Goal: Information Seeking & Learning: Learn about a topic

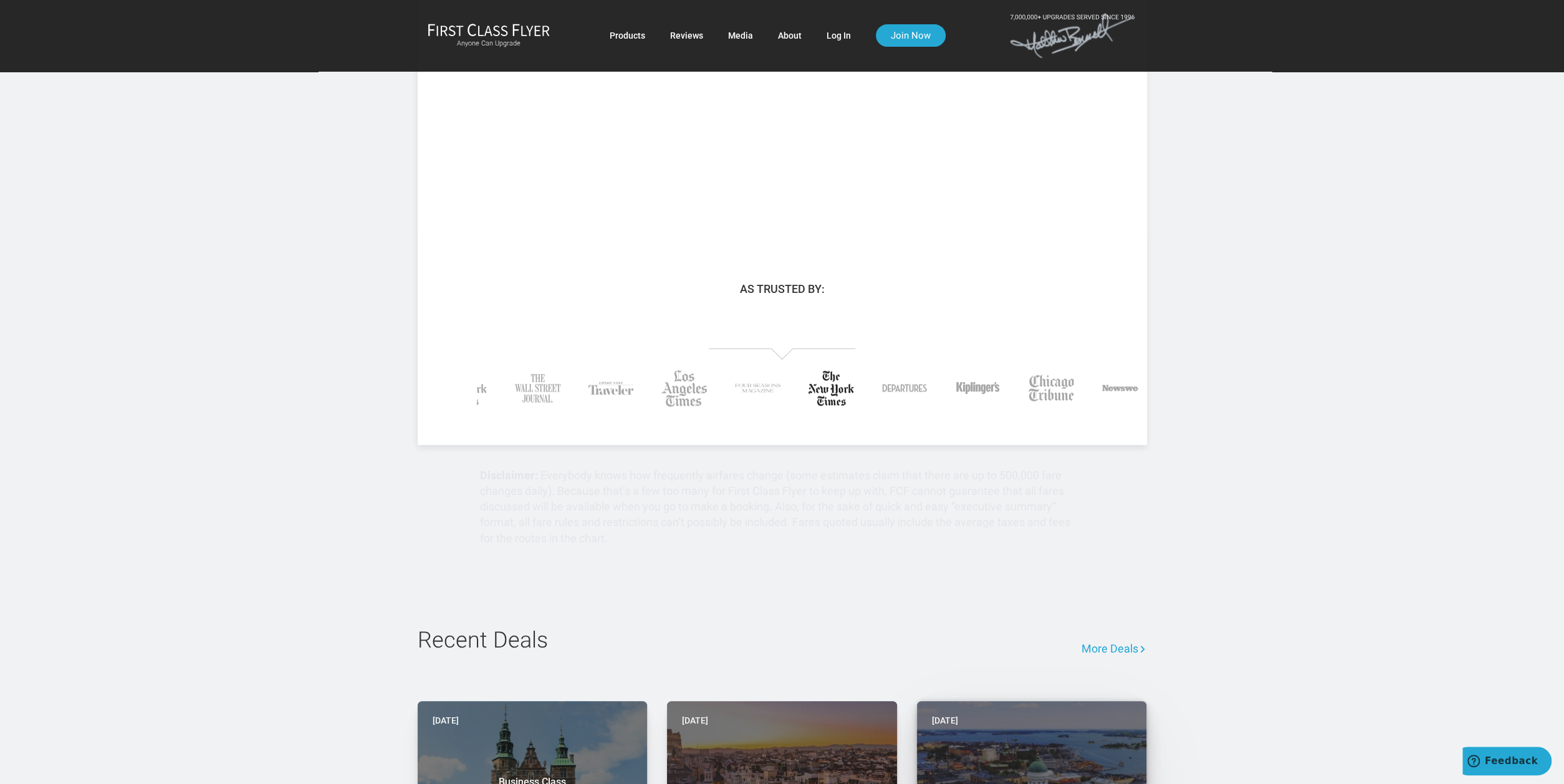
scroll to position [723, 0]
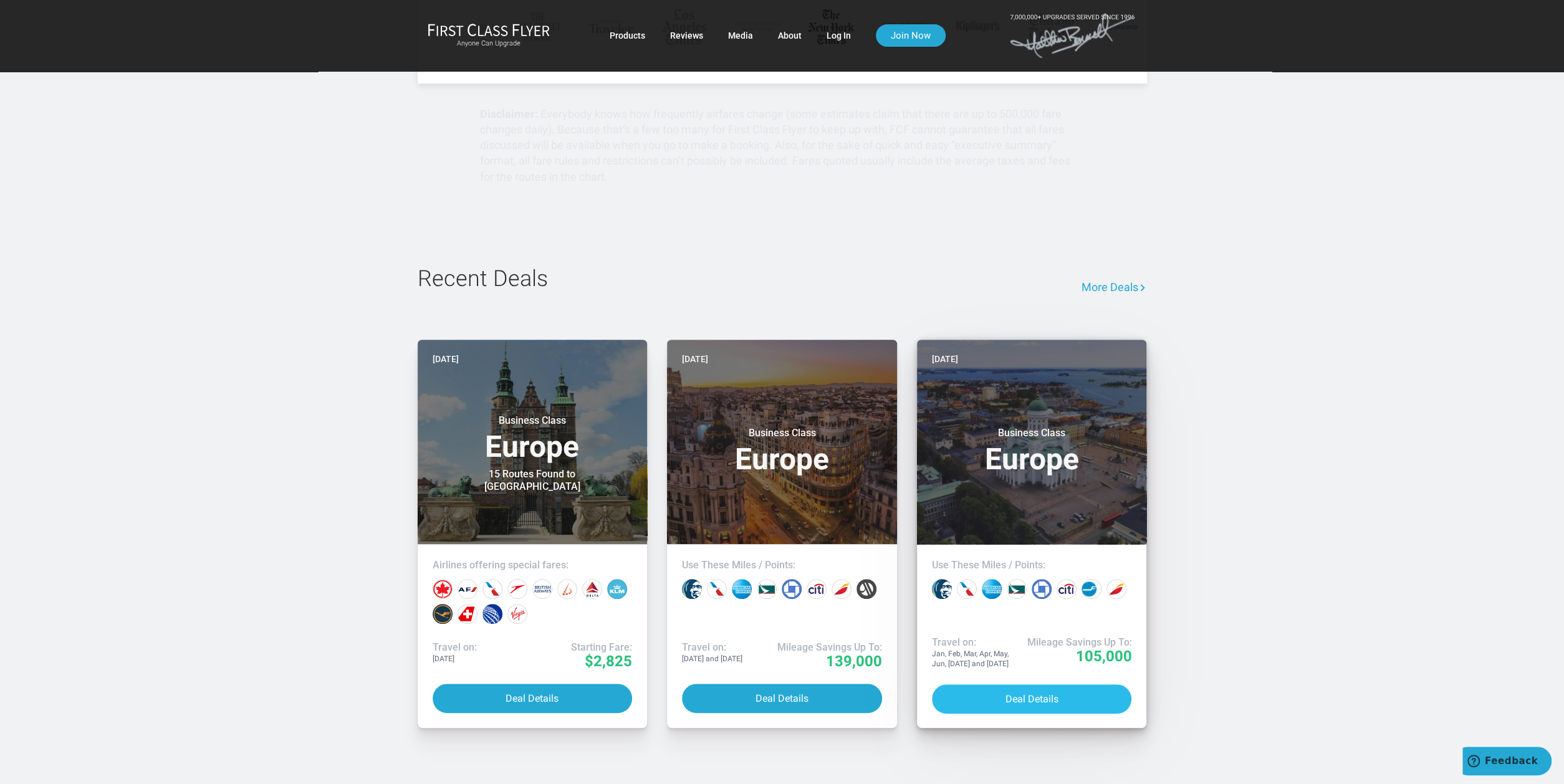
click at [1060, 698] on button "Deal Details" at bounding box center [1032, 699] width 200 height 29
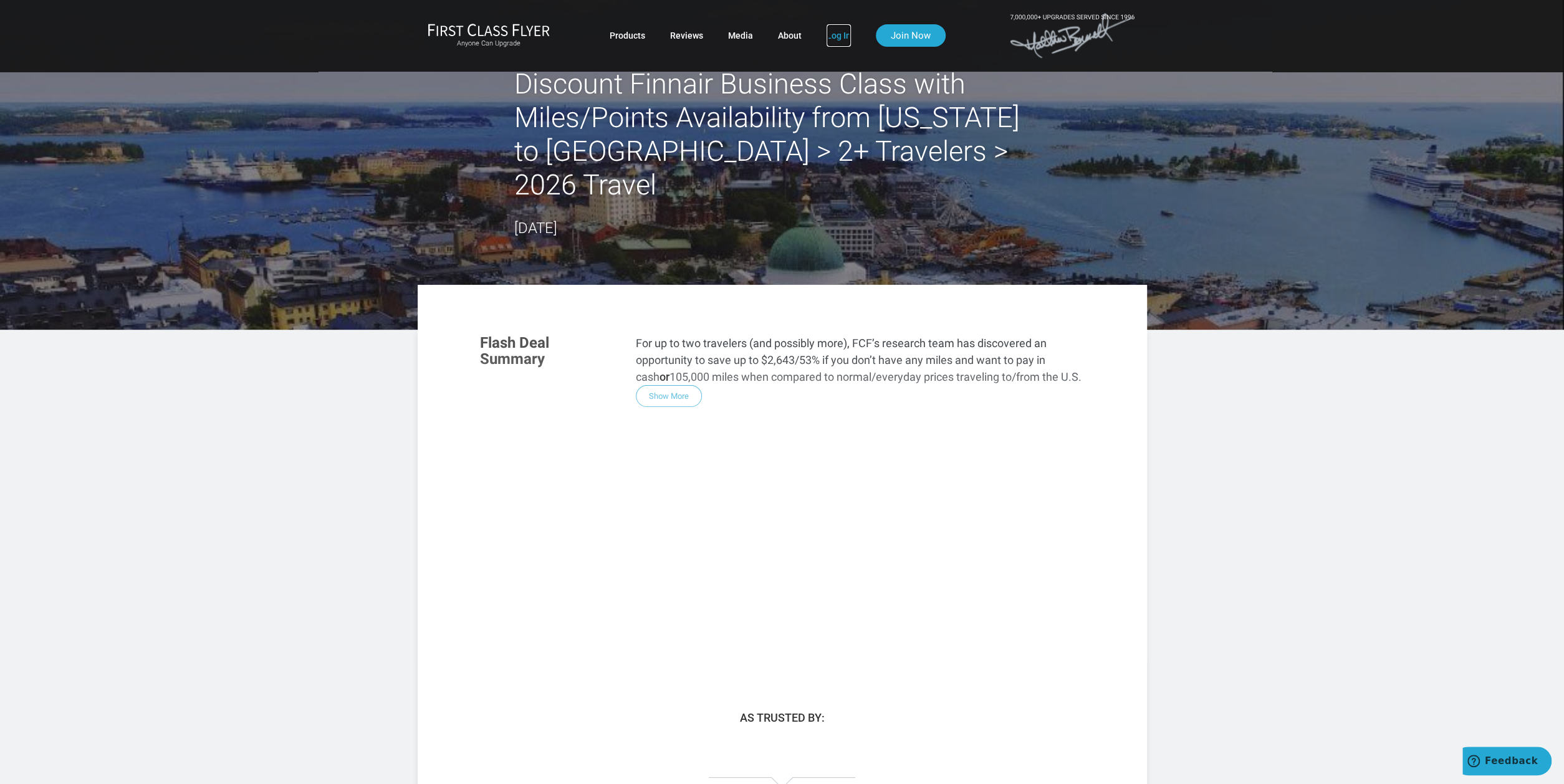
click at [836, 31] on link "Log In" at bounding box center [839, 36] width 25 height 22
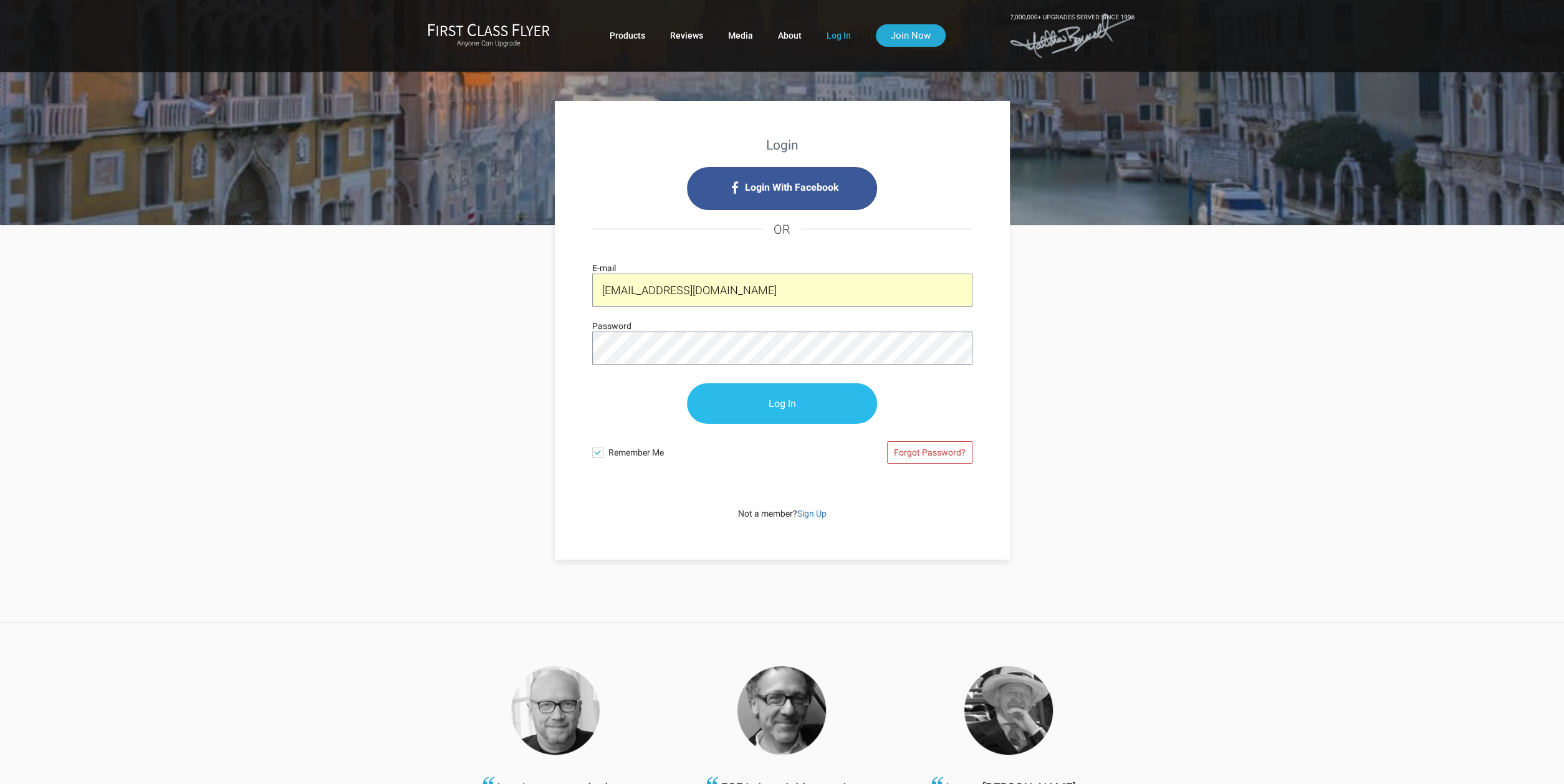
click at [786, 402] on input "Log In" at bounding box center [782, 404] width 190 height 41
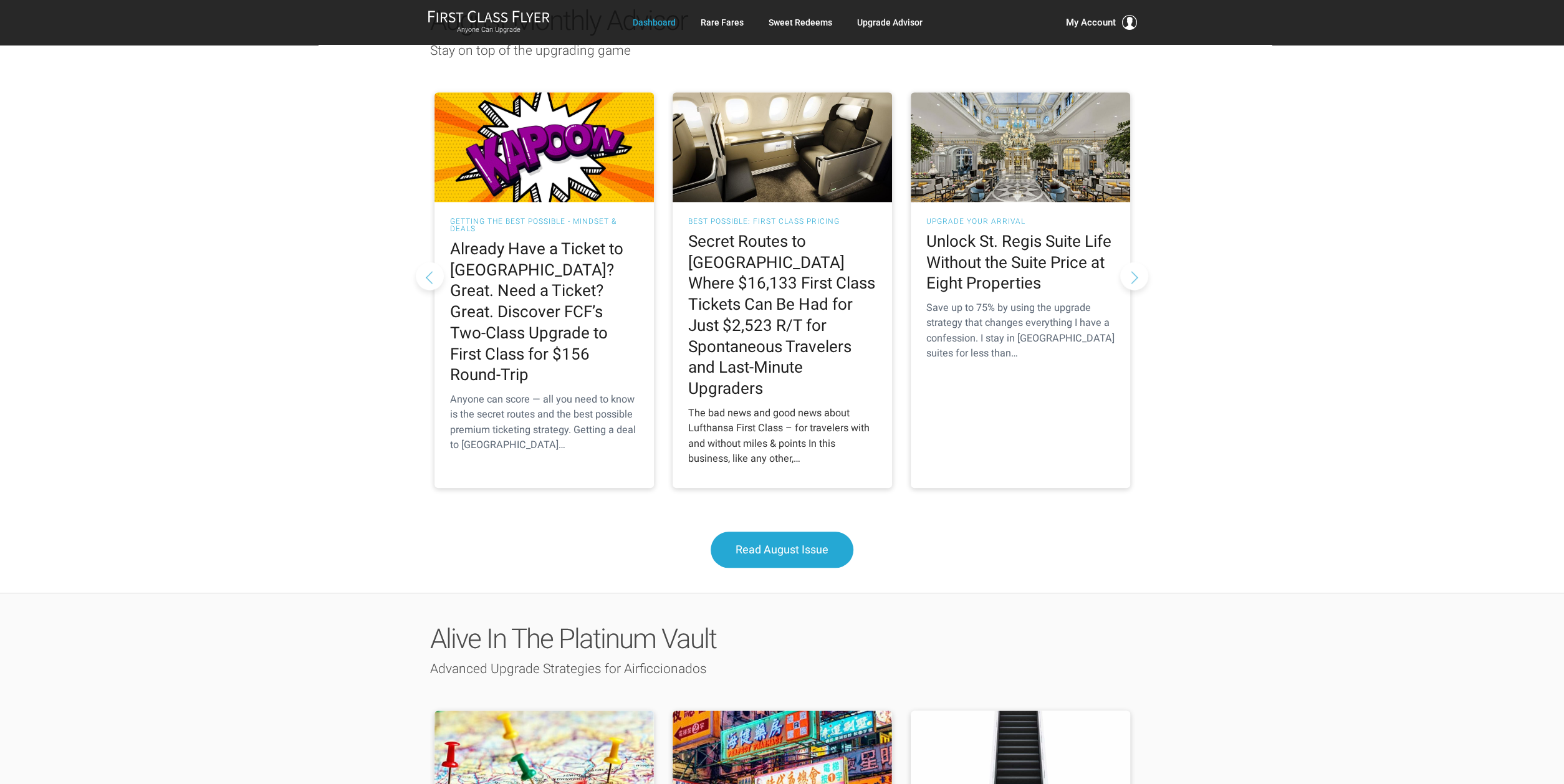
scroll to position [1085, 0]
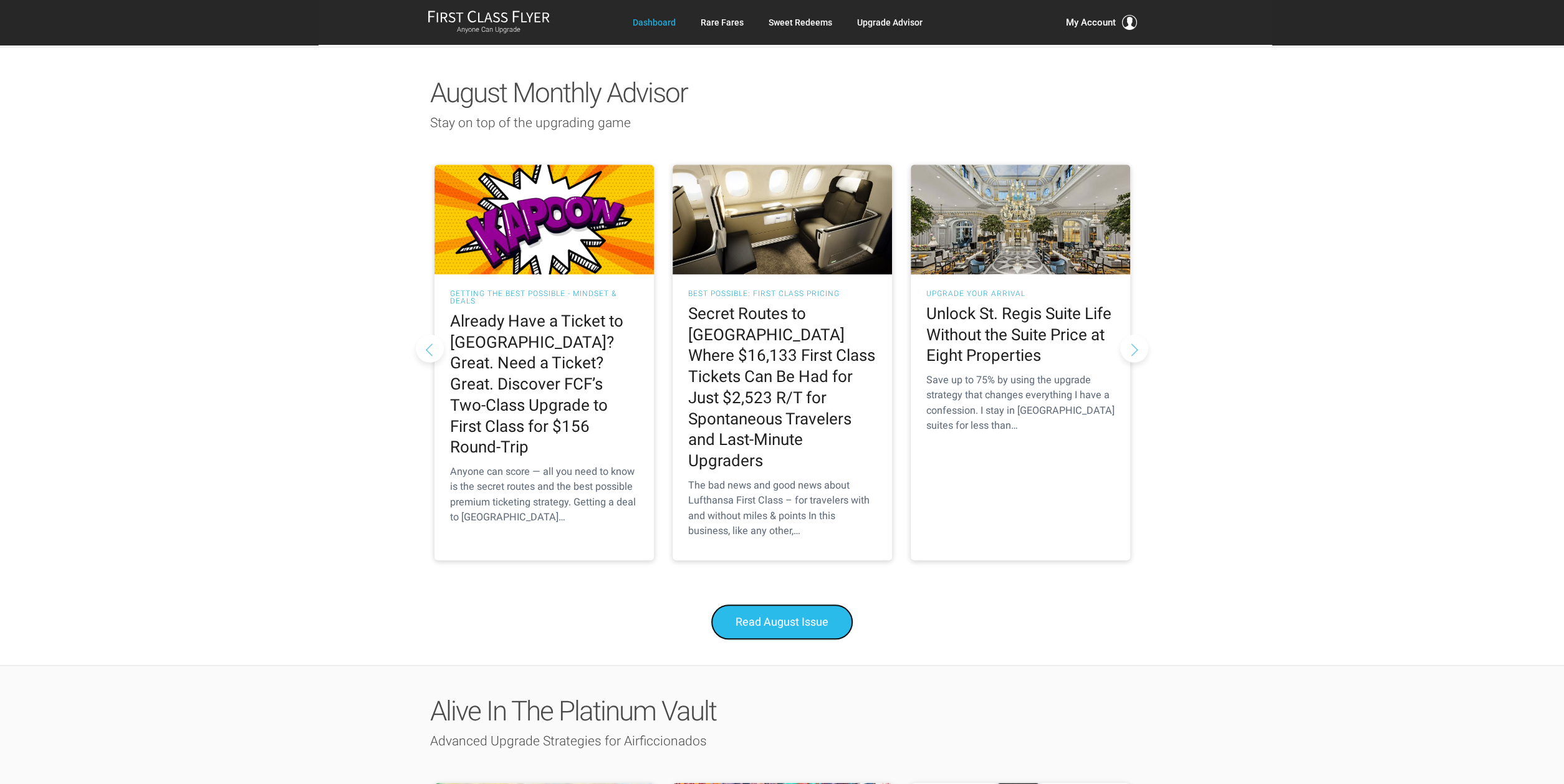
click at [773, 604] on link "Read August Issue" at bounding box center [782, 622] width 143 height 36
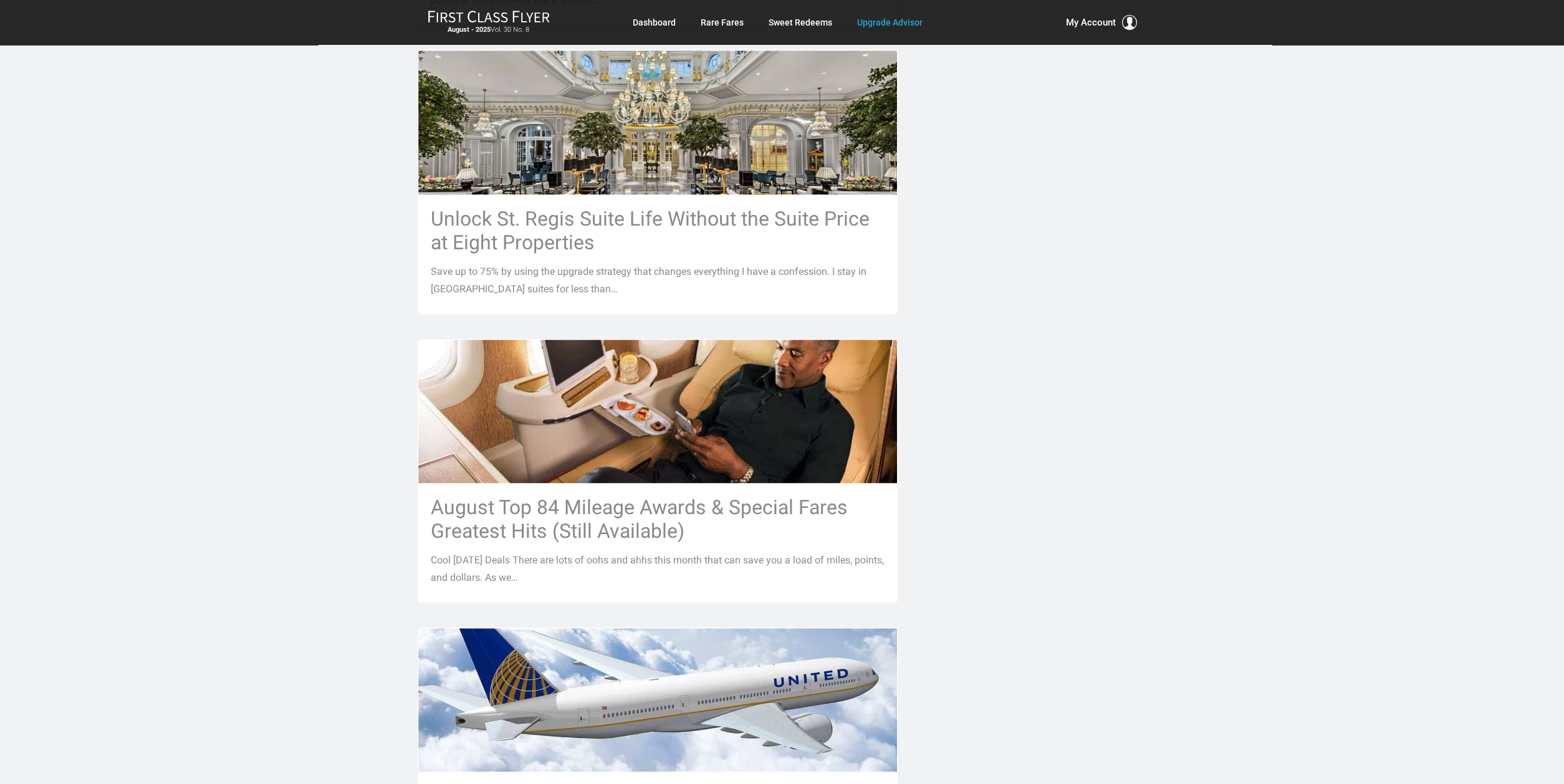
scroll to position [867, 0]
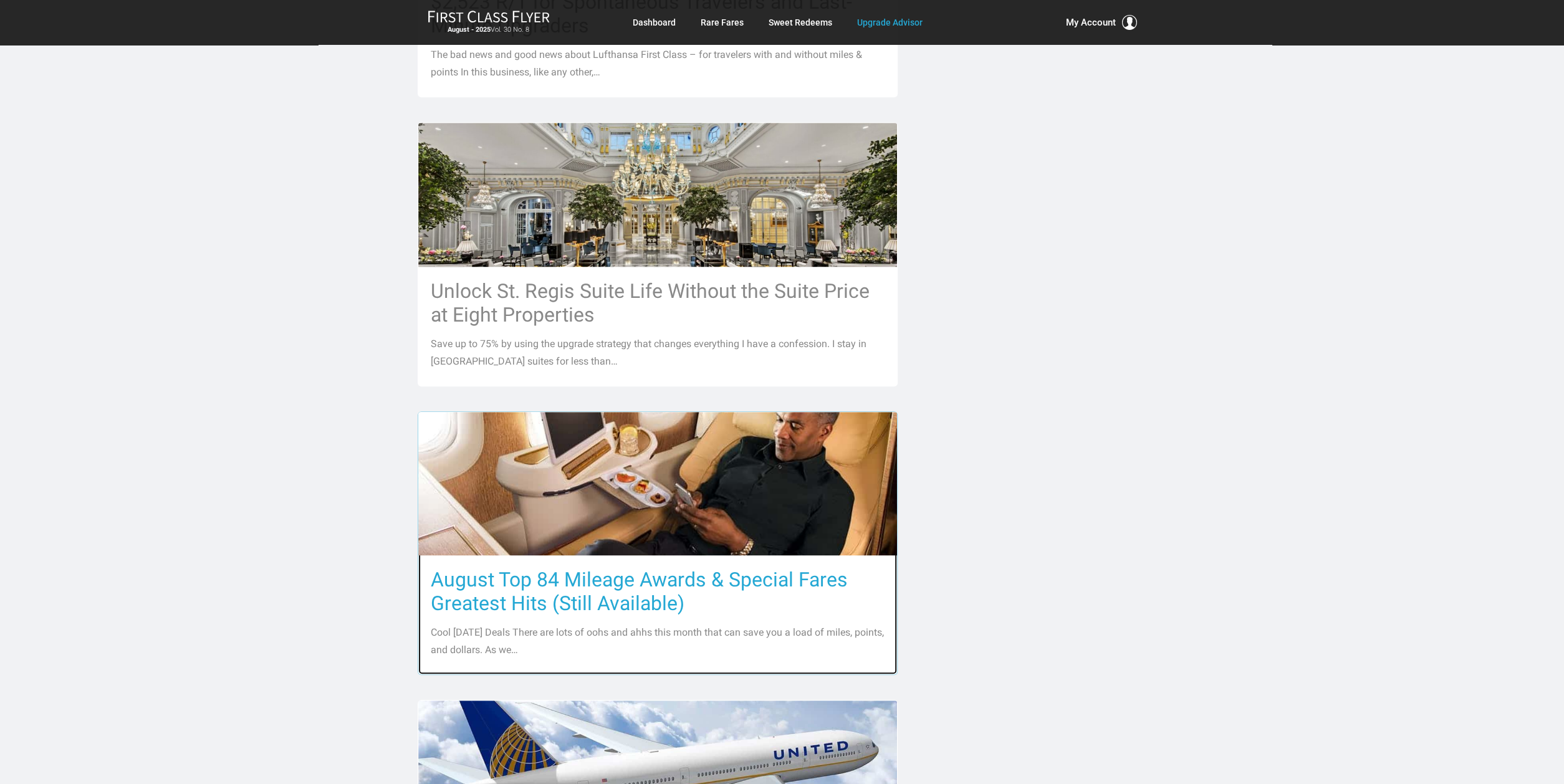
click at [653, 575] on h3 "August Top 84 Mileage Awards & Special Fares Greatest Hits (Still Available)" at bounding box center [657, 591] width 454 height 47
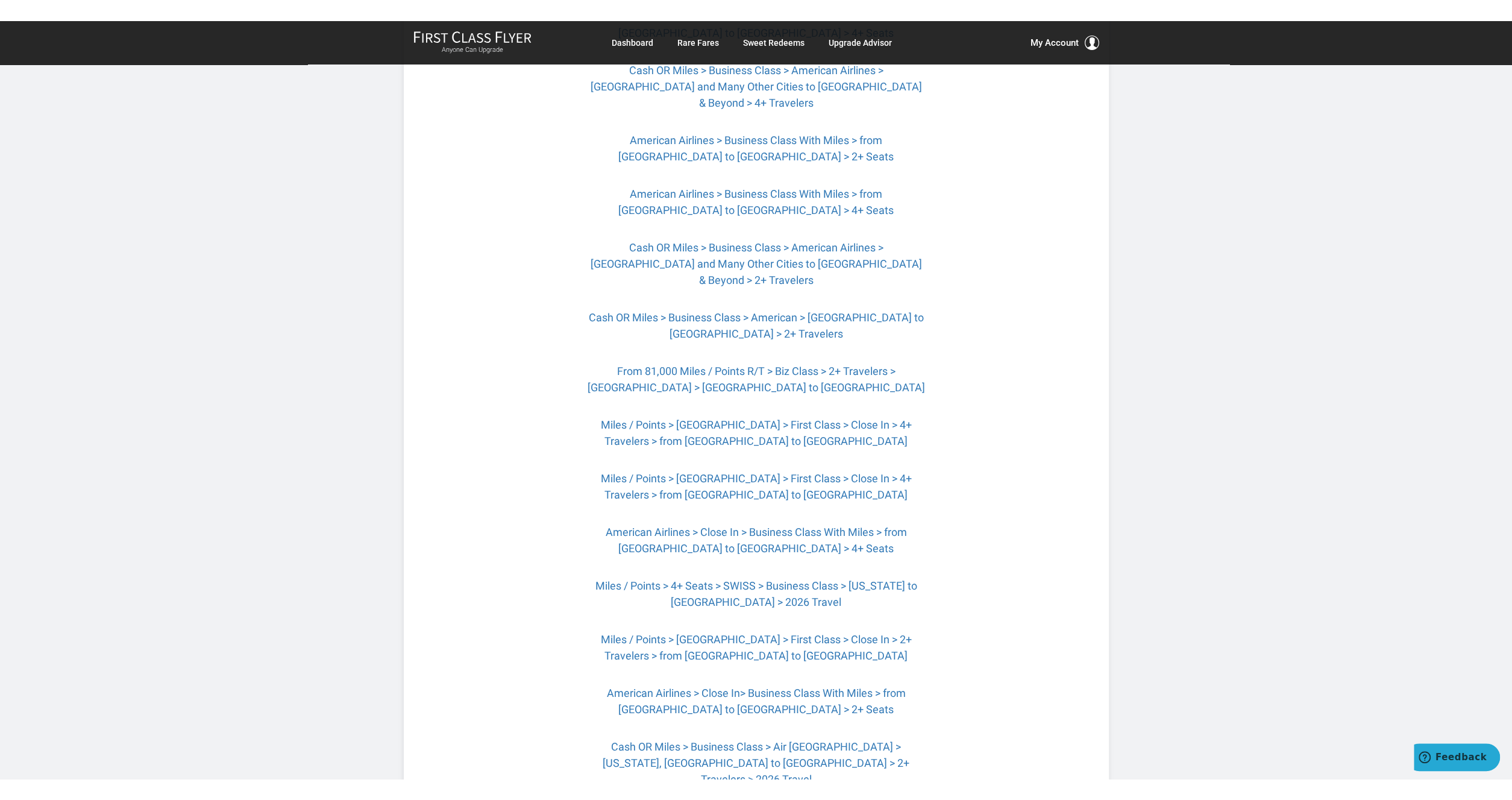
scroll to position [629, 0]
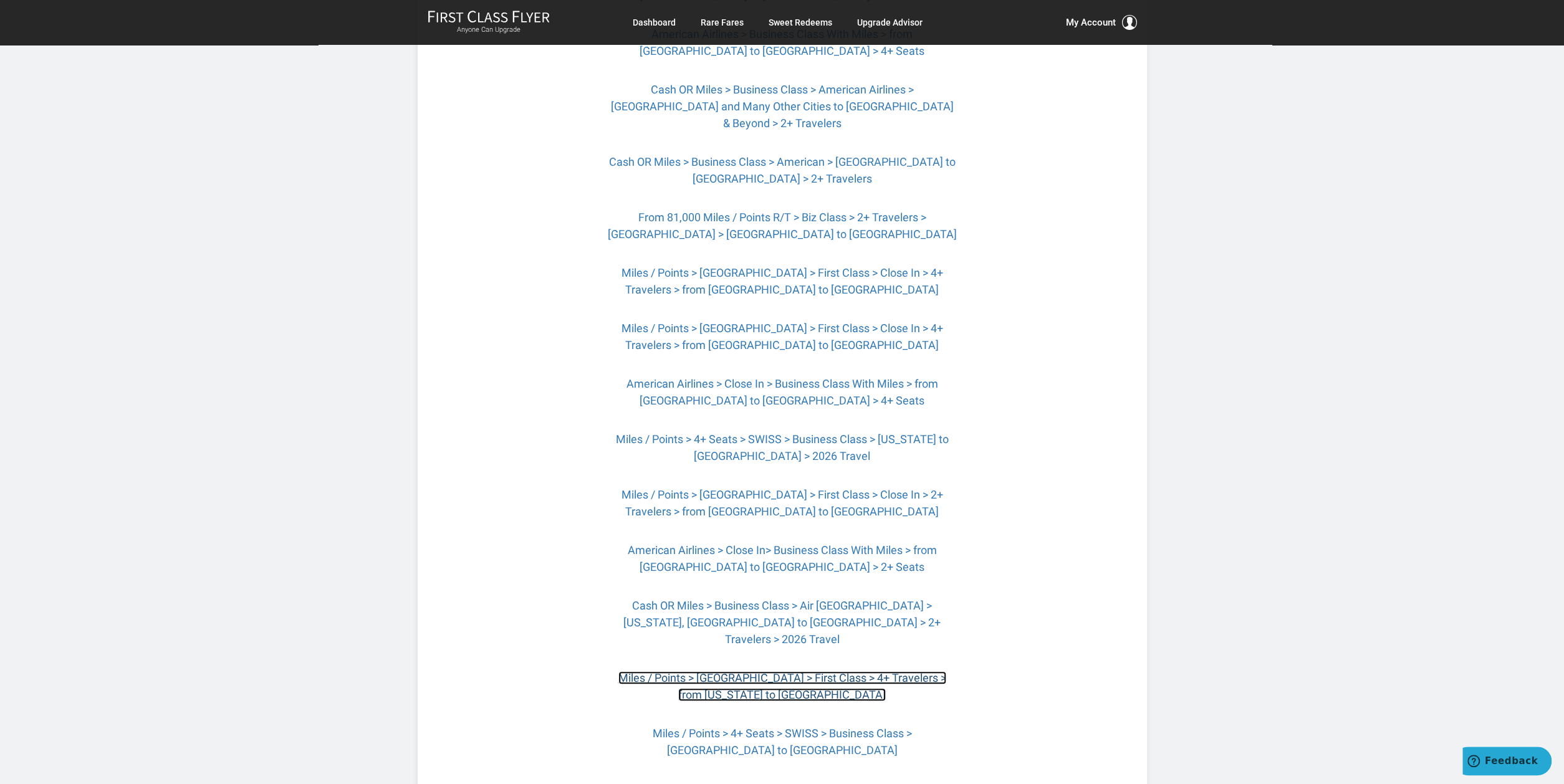
click at [642, 671] on link "Miles / Points > [GEOGRAPHIC_DATA] > First Class > 4+ Travelers > from [US_STAT…" at bounding box center [782, 685] width 328 height 30
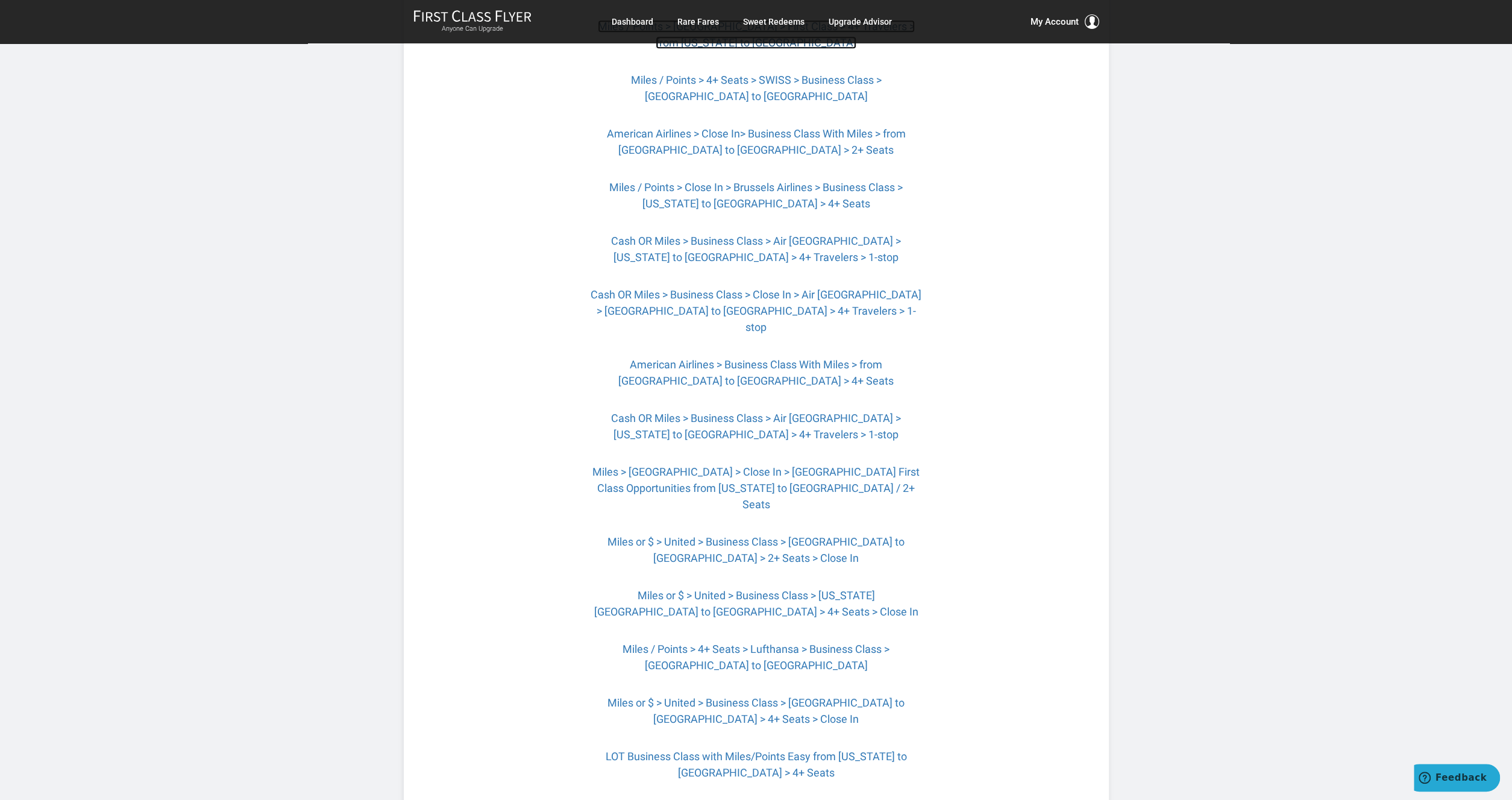
scroll to position [1328, 0]
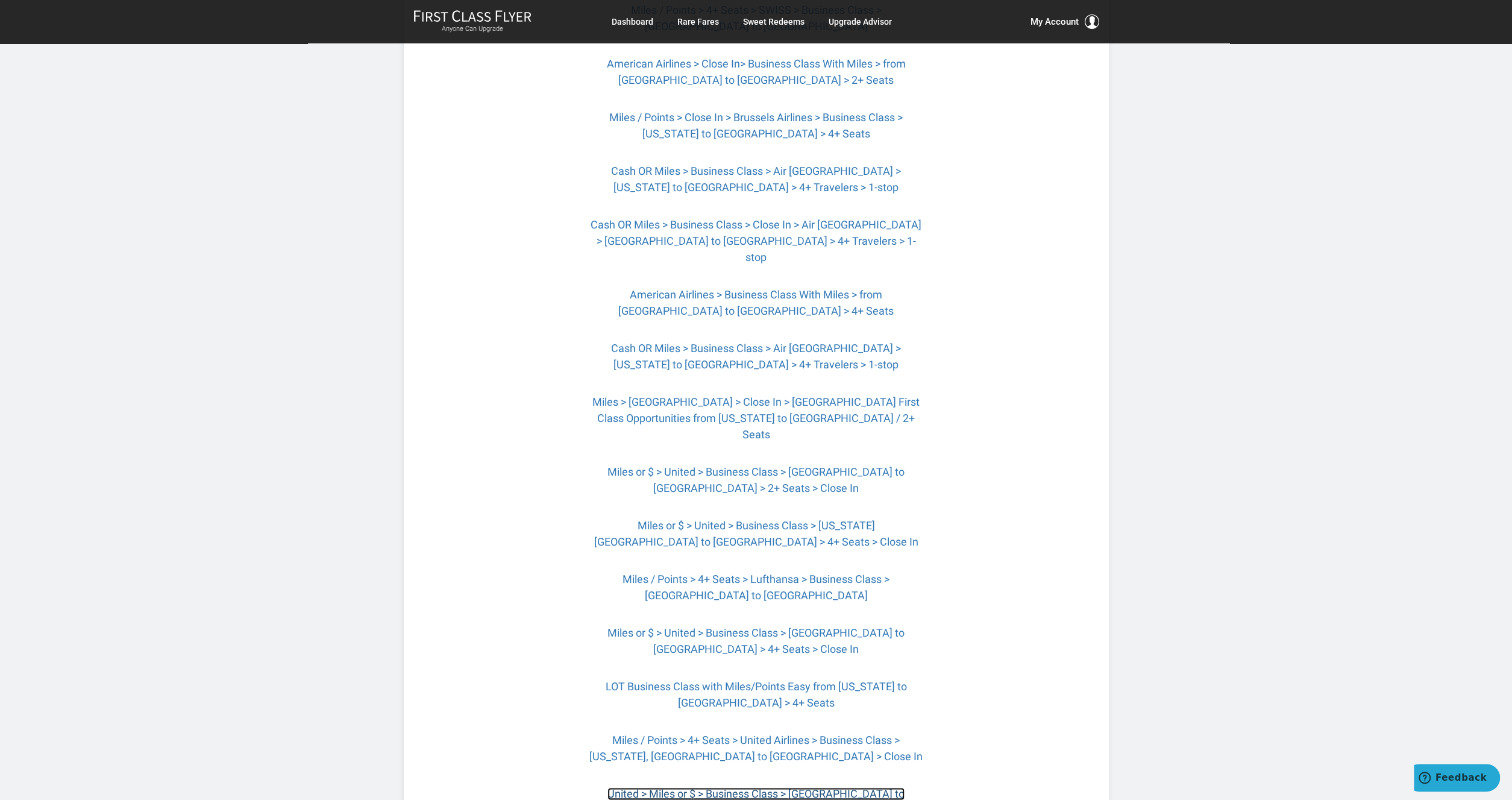
click at [812, 757] on link "United > Miles or $ > Business Class > ‎[GEOGRAPHIC_DATA] to [GEOGRAPHIC_DATA] …" at bounding box center [756, 801] width 297 height 29
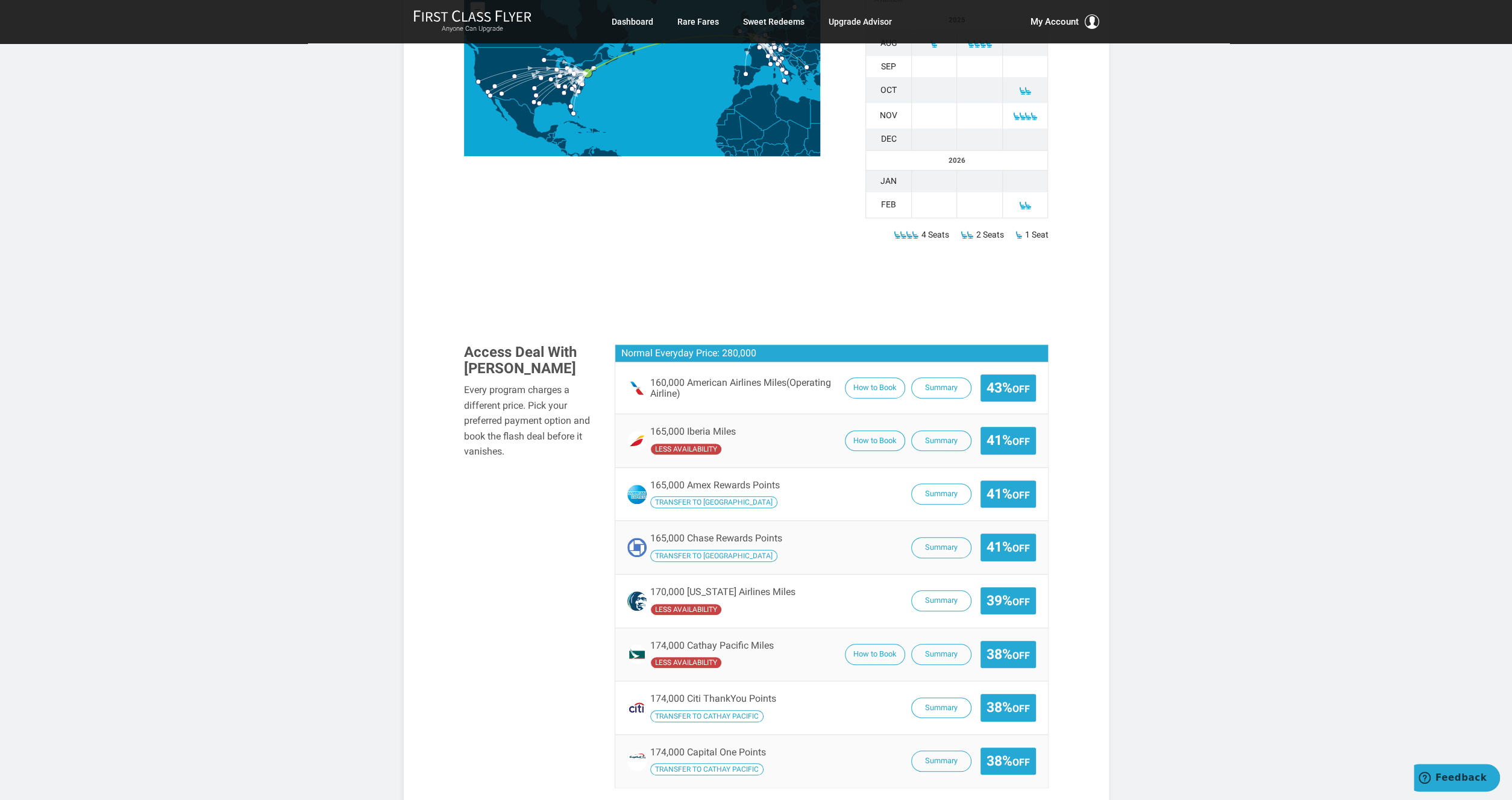
scroll to position [490, 0]
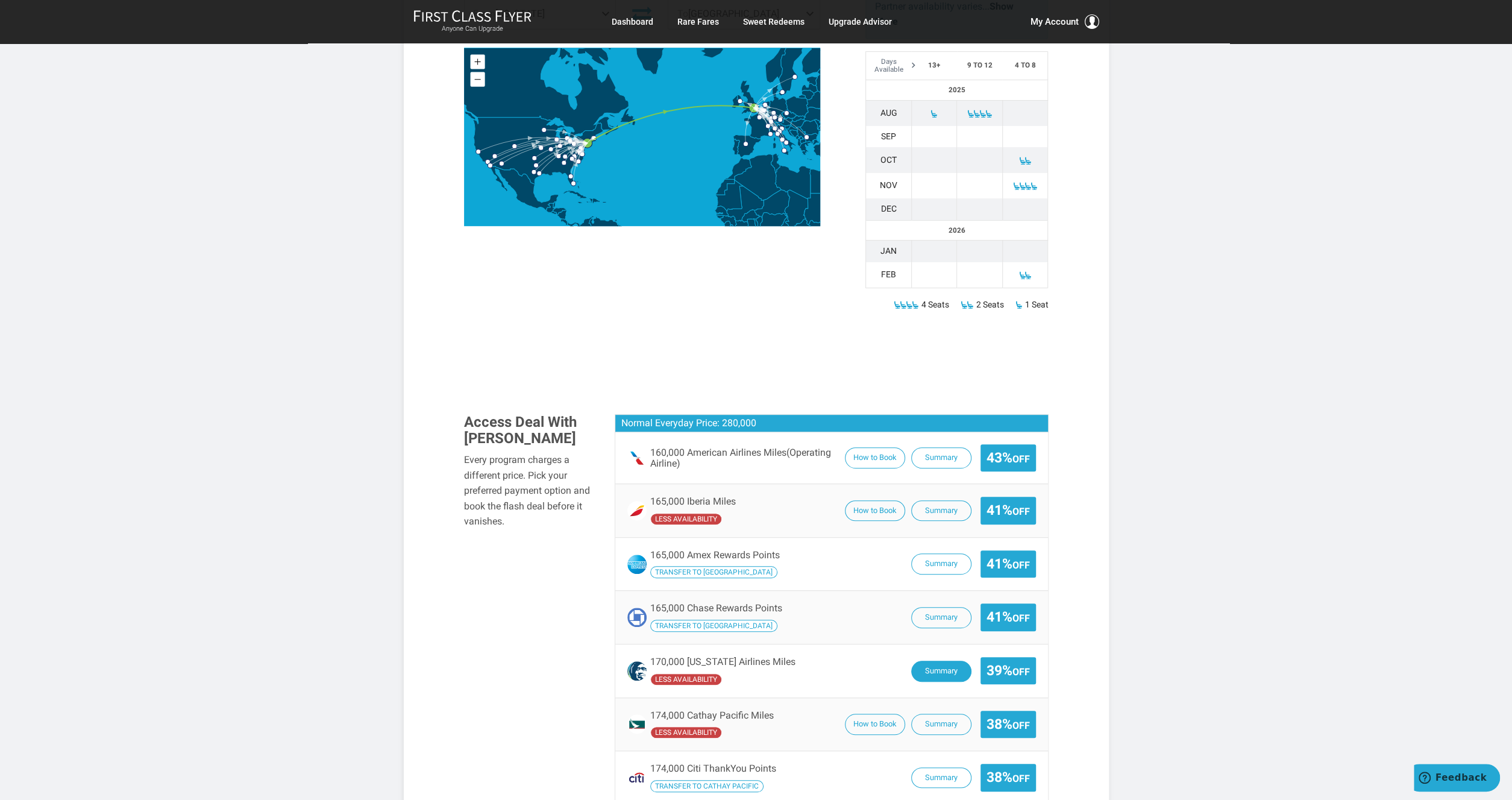
click at [935, 661] on button "Summary" at bounding box center [942, 671] width 60 height 21
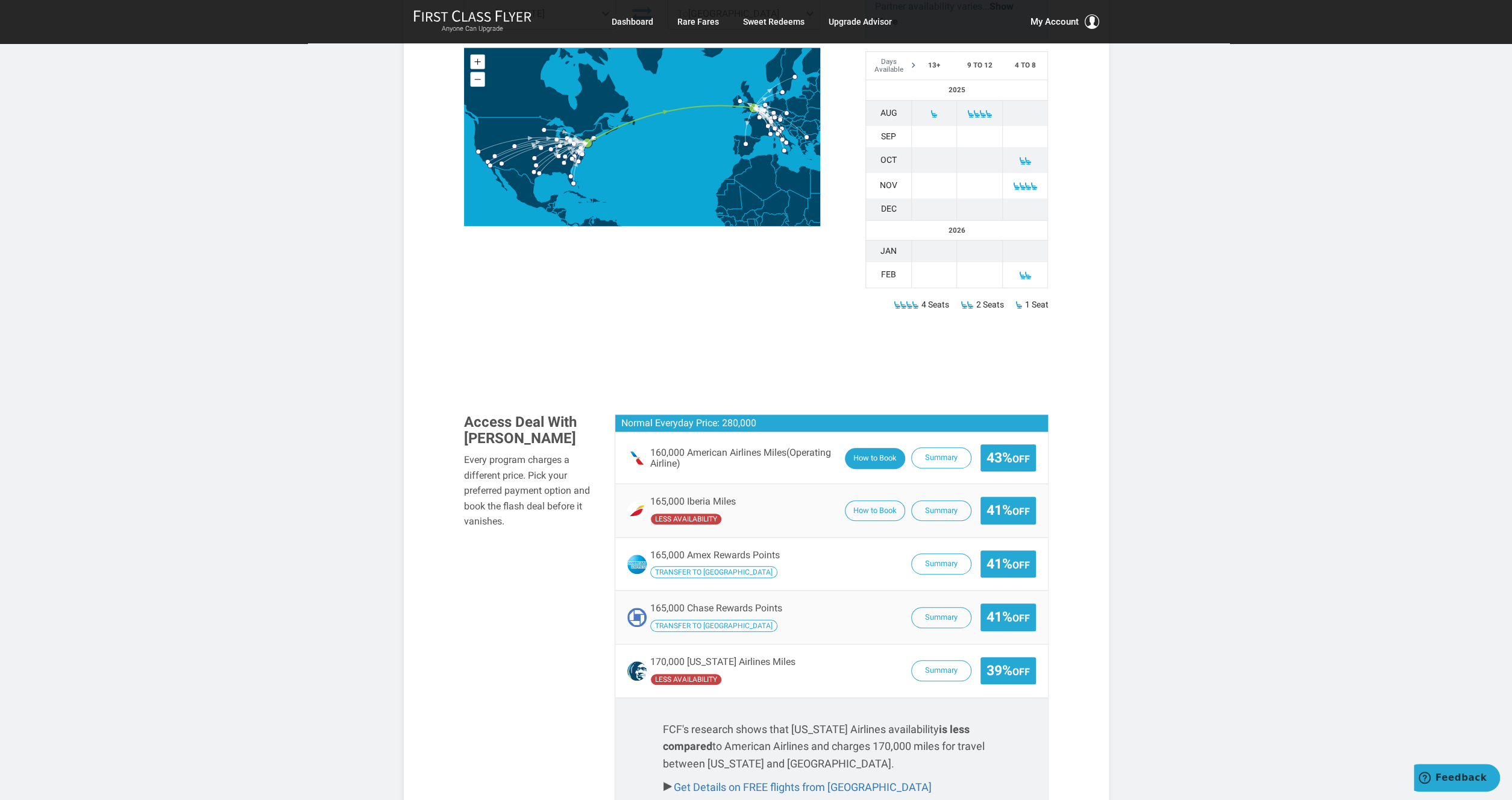
click at [855, 448] on button "How to Book" at bounding box center [875, 458] width 60 height 21
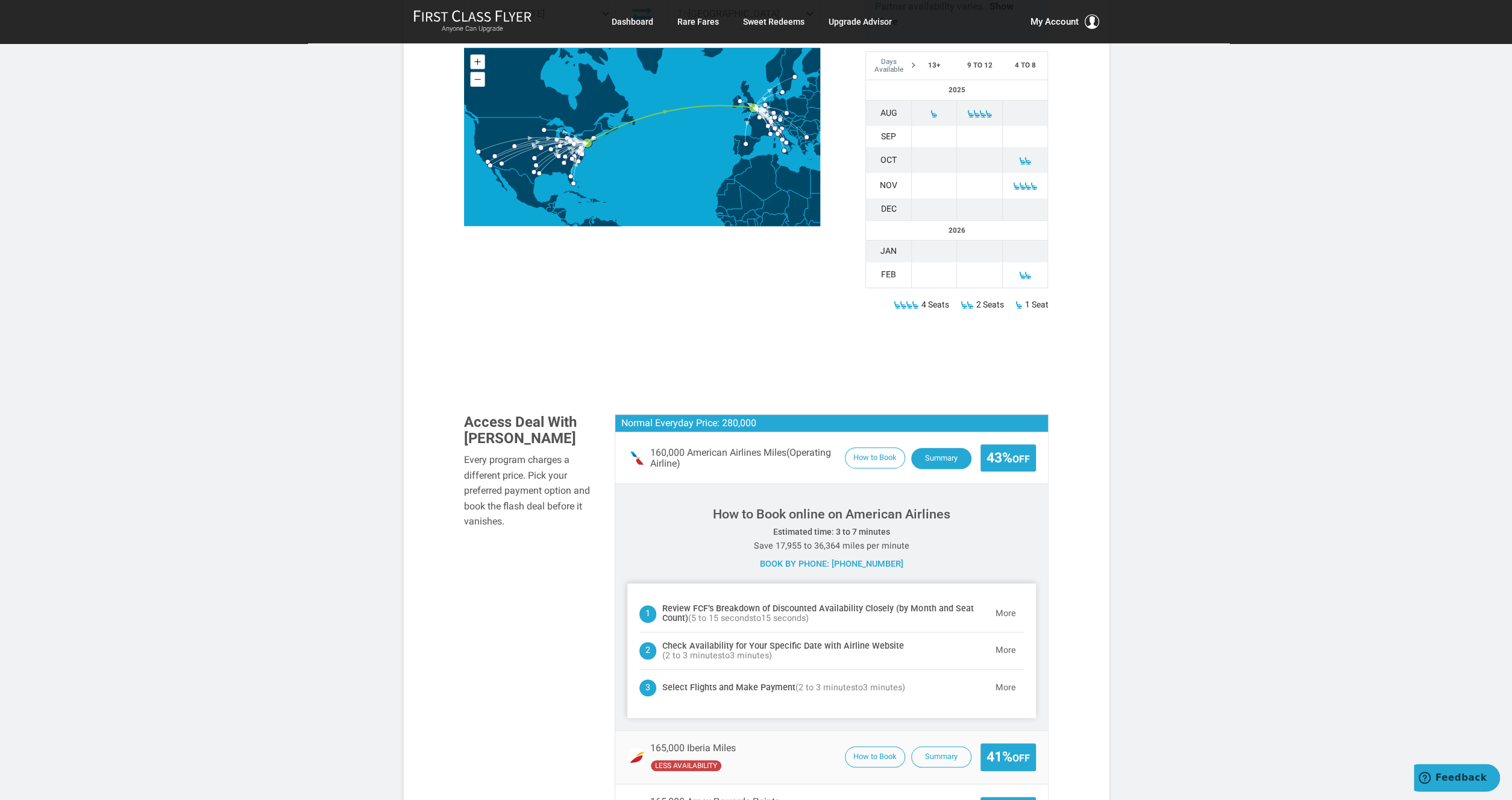
click at [941, 448] on button "Summary" at bounding box center [942, 458] width 60 height 21
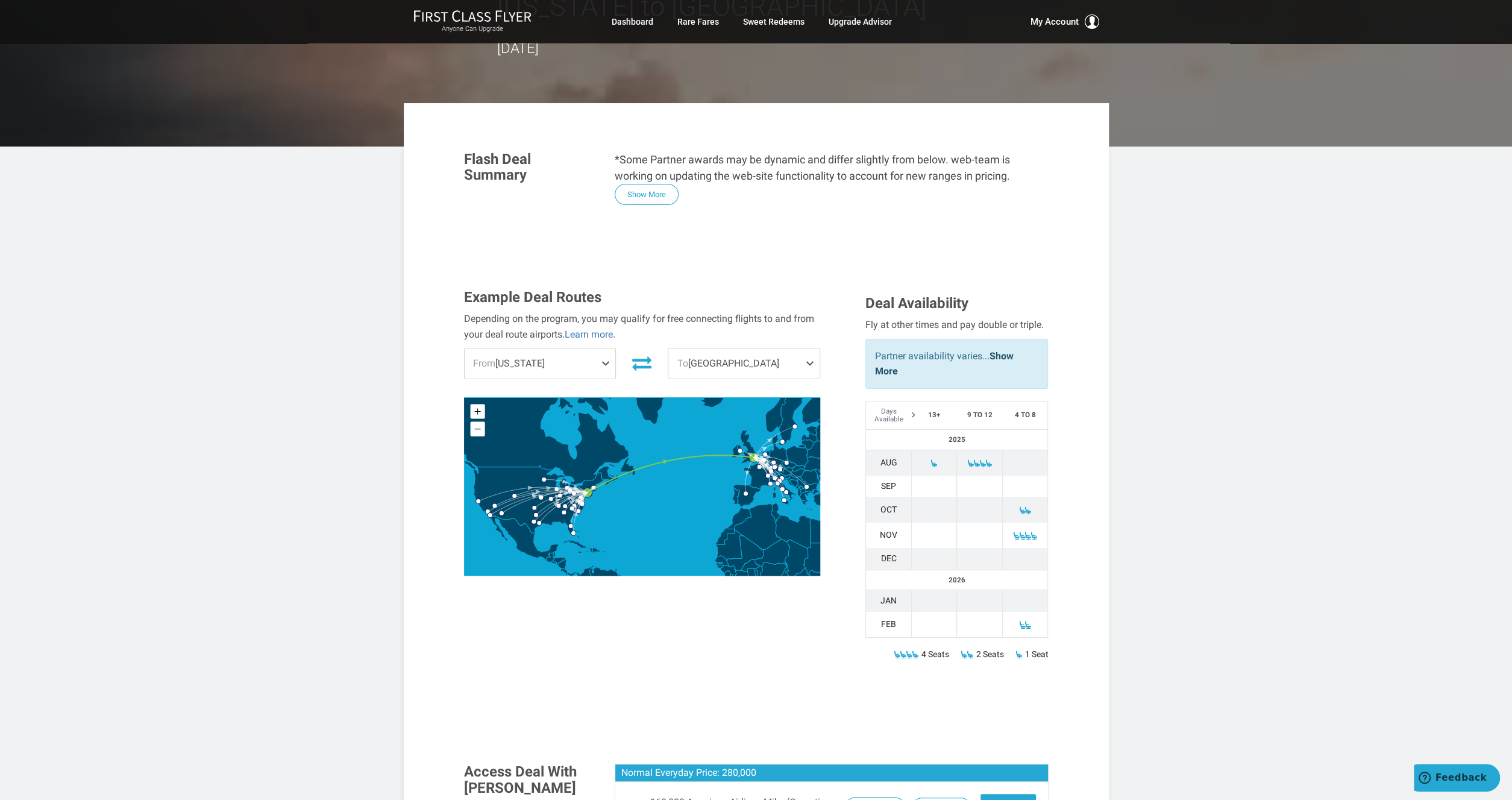
scroll to position [70, 0]
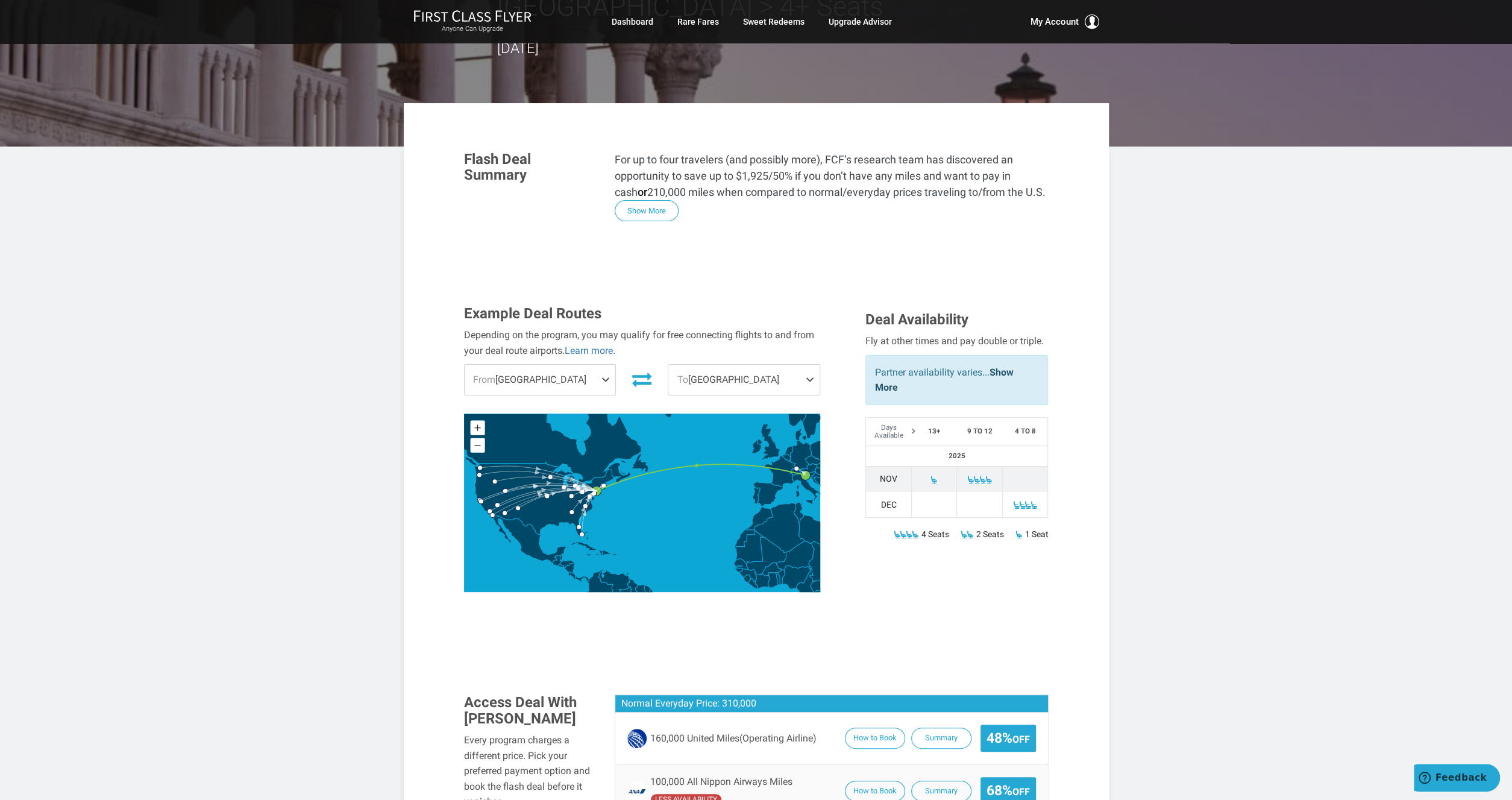
scroll to position [209, 0]
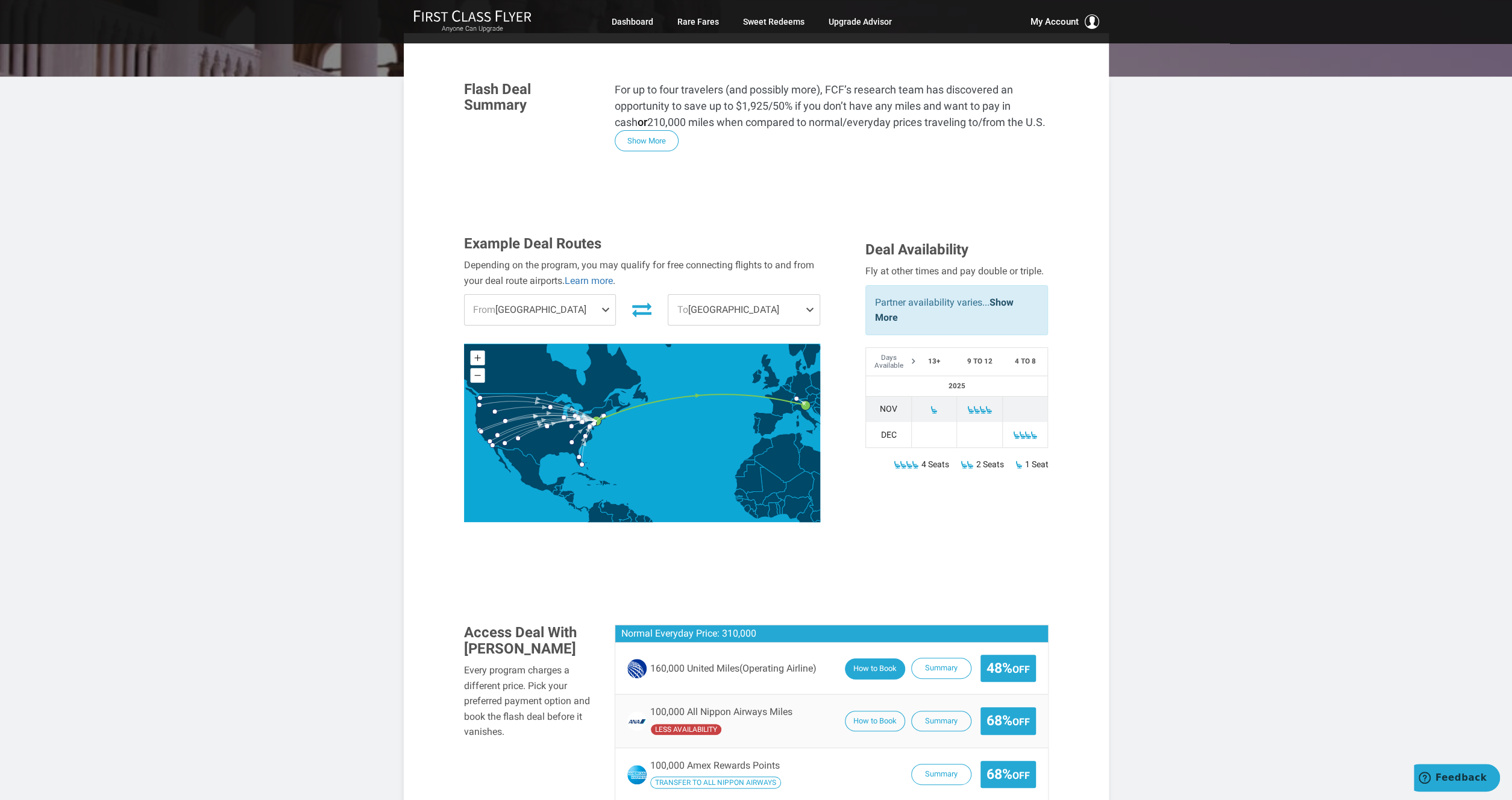
click at [886, 658] on button "How to Book" at bounding box center [875, 668] width 60 height 21
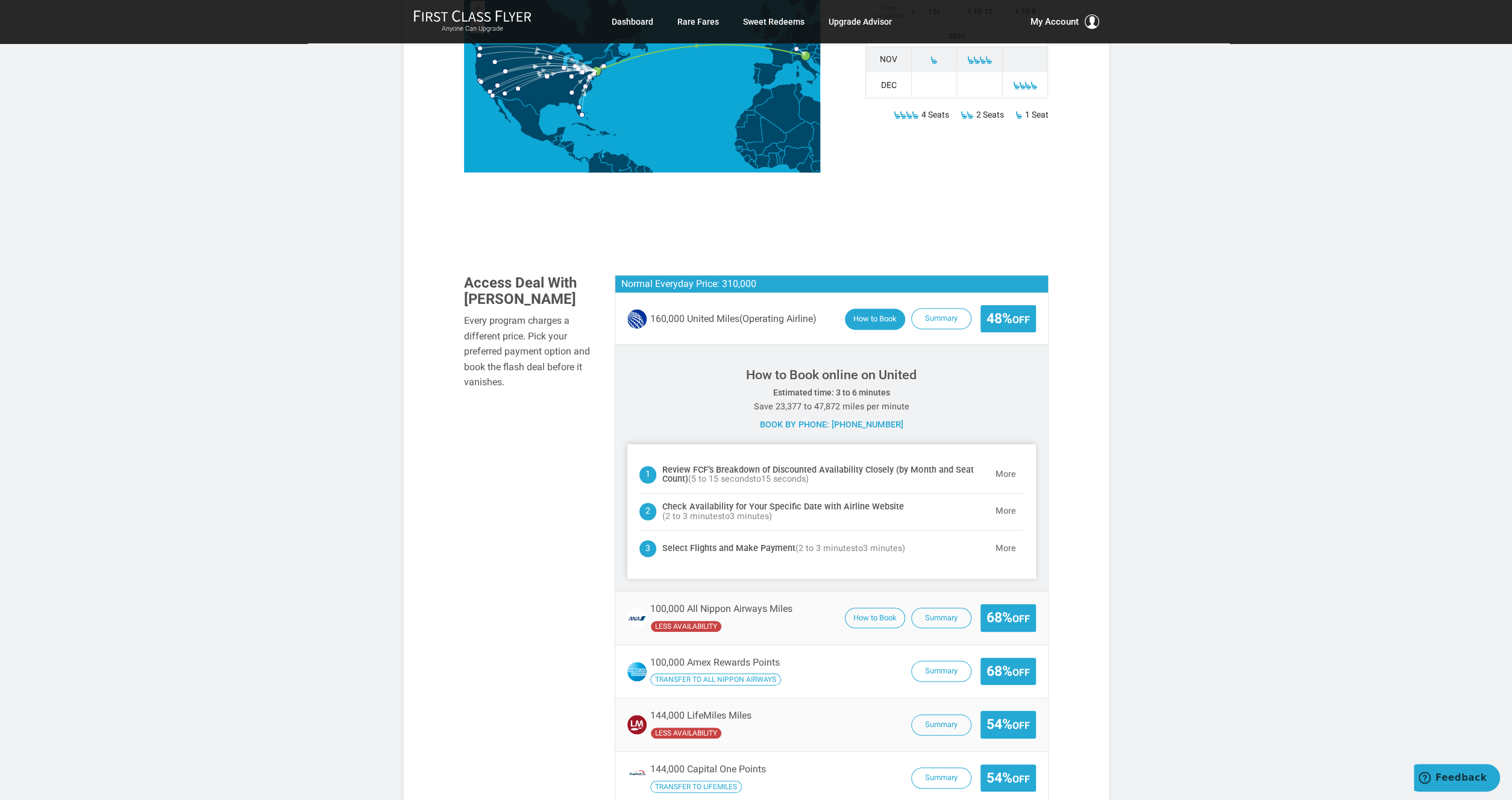
scroll to position [629, 0]
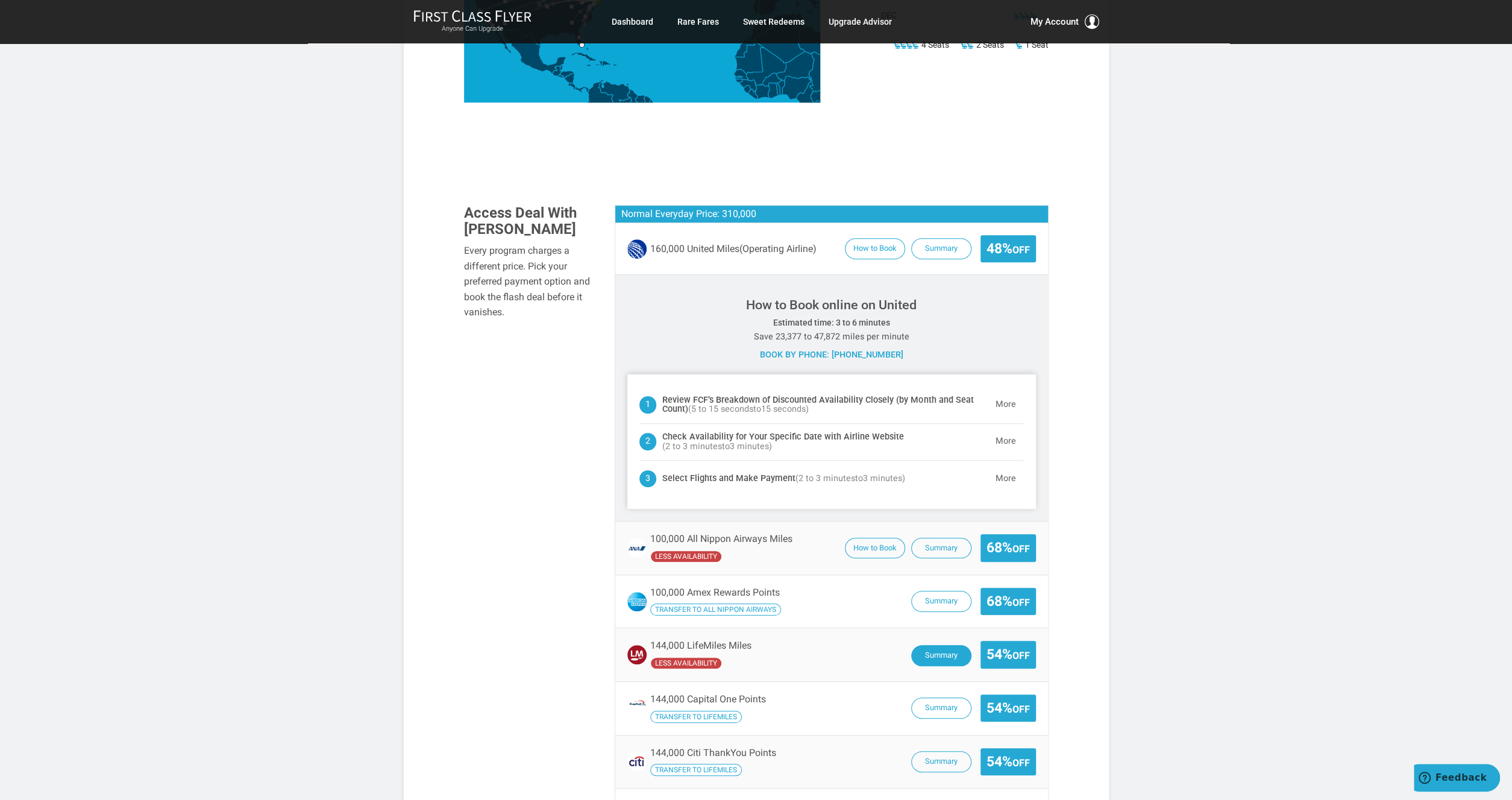
click at [923, 644] on button "Summary" at bounding box center [942, 655] width 60 height 21
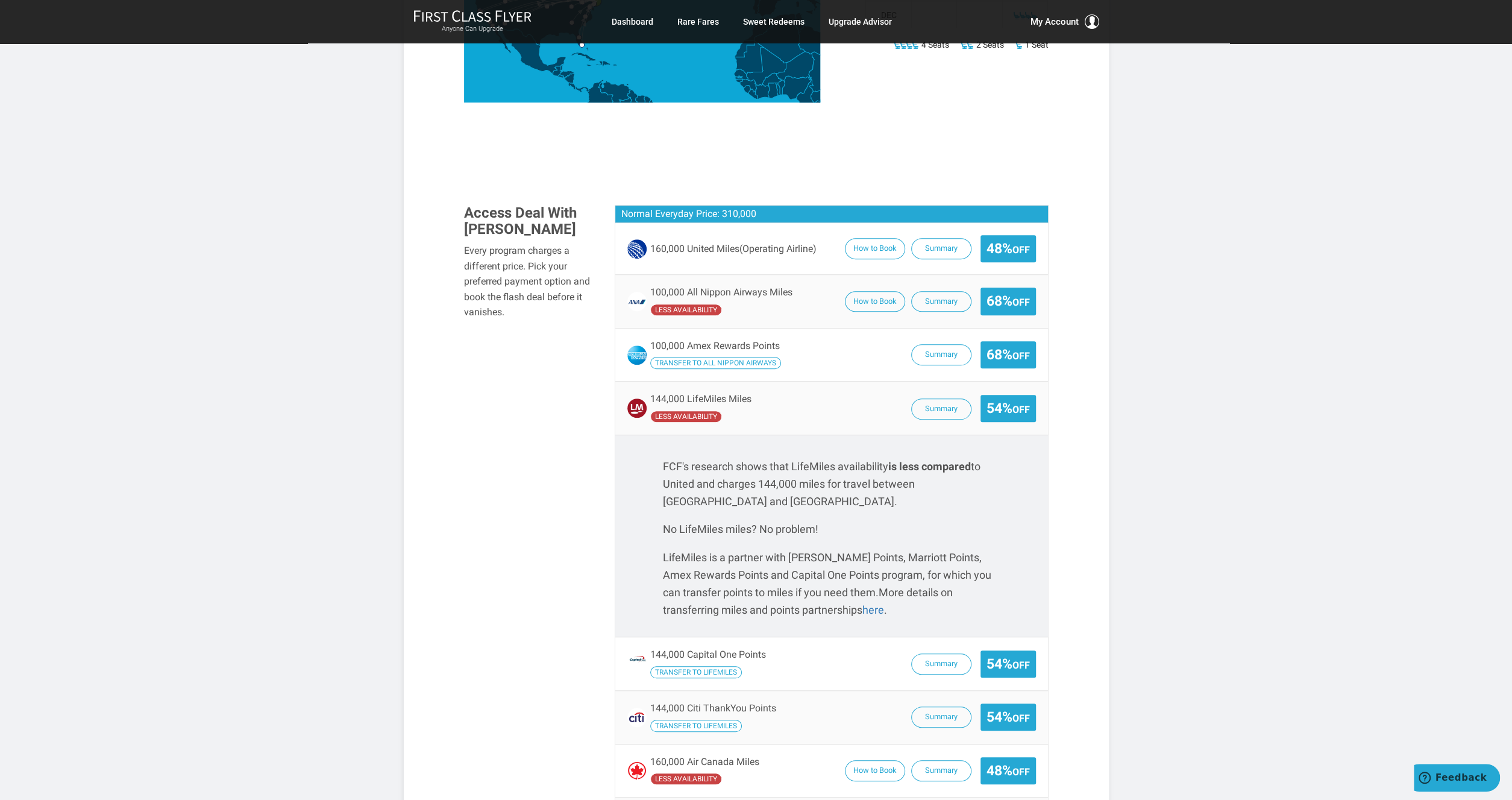
scroll to position [559, 0]
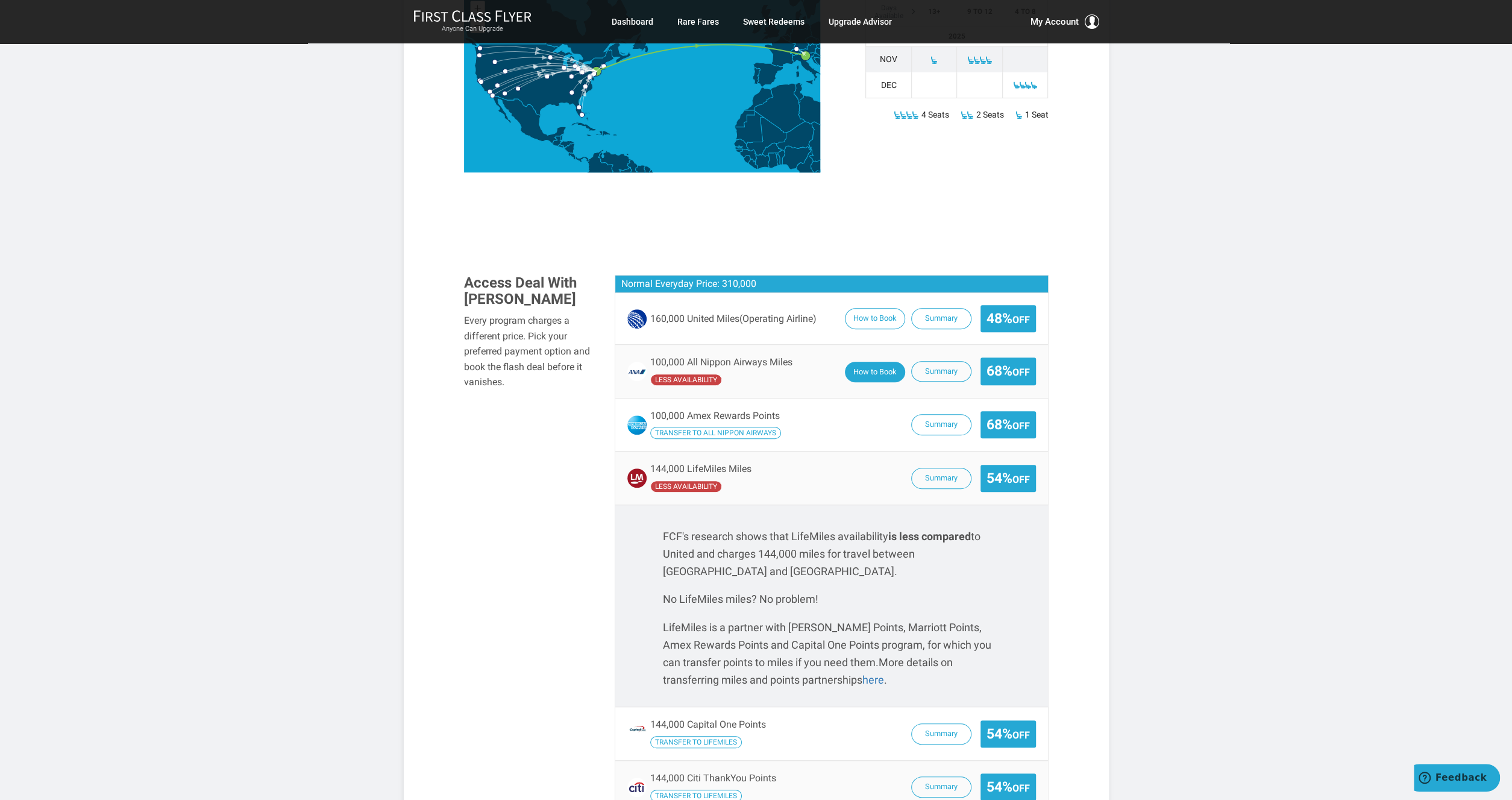
click at [867, 361] on button "How to Book" at bounding box center [875, 372] width 60 height 21
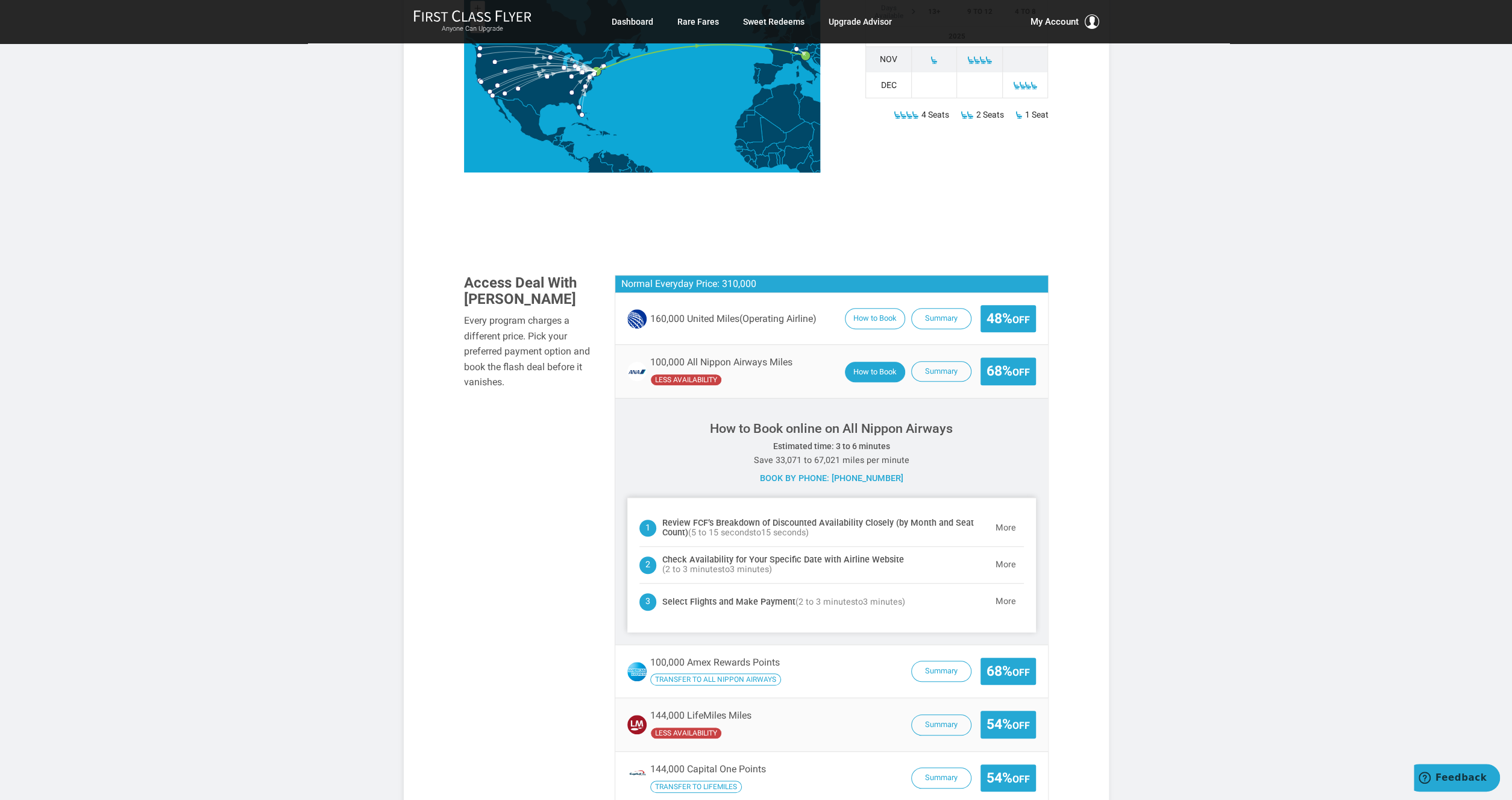
click at [867, 361] on button "How to Book" at bounding box center [875, 372] width 60 height 21
